Goal: Information Seeking & Learning: Learn about a topic

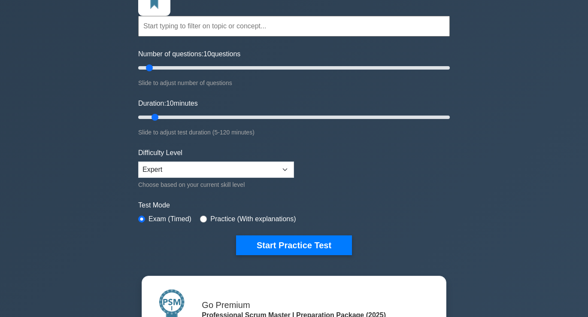
scroll to position [74, 0]
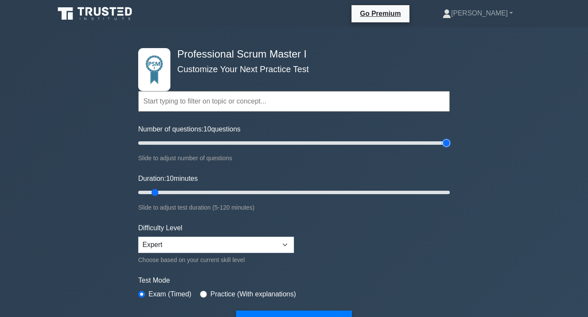
click at [443, 141] on input "Number of questions: 10 questions" at bounding box center [293, 143] width 311 height 10
click at [280, 142] on input "Number of questions: 200 questions" at bounding box center [293, 143] width 311 height 10
type input "100"
click at [286, 142] on input "Number of questions: 95 questions" at bounding box center [293, 143] width 311 height 10
click at [346, 37] on div "Professional Scrum Master I Customize Your Next Practice Test Topics Scrum Fram…" at bounding box center [294, 188] width 322 height 323
